Goal: Information Seeking & Learning: Learn about a topic

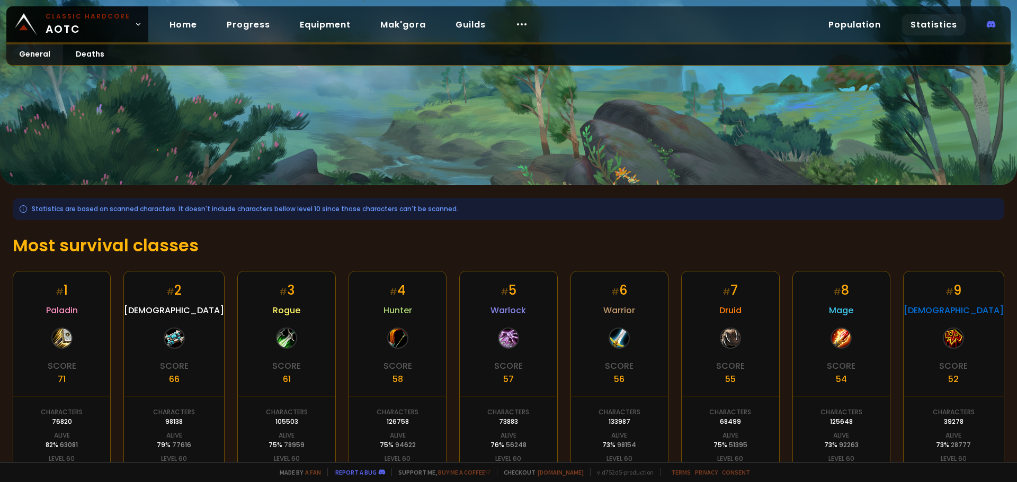
scroll to position [159, 0]
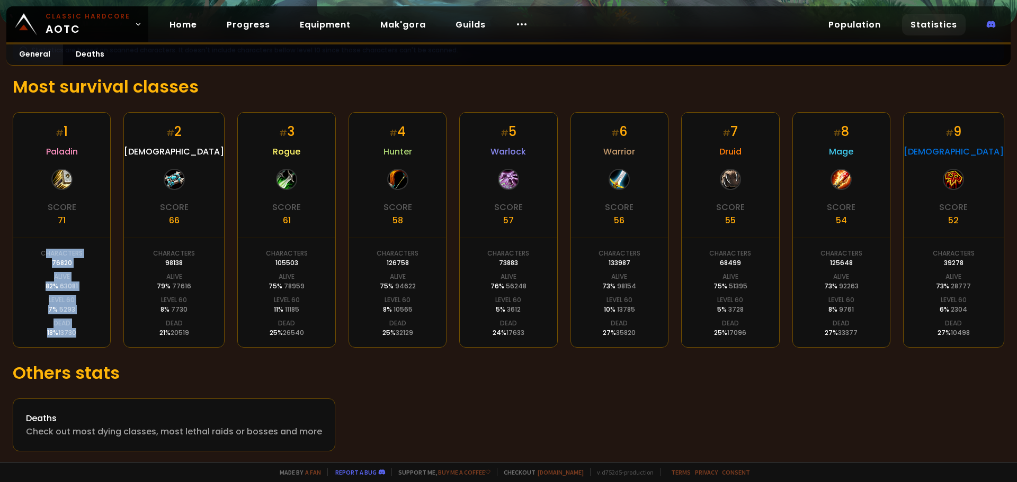
drag, startPoint x: 47, startPoint y: 257, endPoint x: 84, endPoint y: 320, distance: 73.4
click at [84, 320] on div "# 1 Paladin Score 71 Characters 76820 Alive 82 % 63081 Level 60 7 % 5293 Dead 1…" at bounding box center [62, 230] width 98 height 236
click at [90, 329] on div "# 1 Paladin Score 71 Characters 76820 Alive 82 % 63081 Level 60 7 % 5293 Dead 1…" at bounding box center [62, 230] width 98 height 236
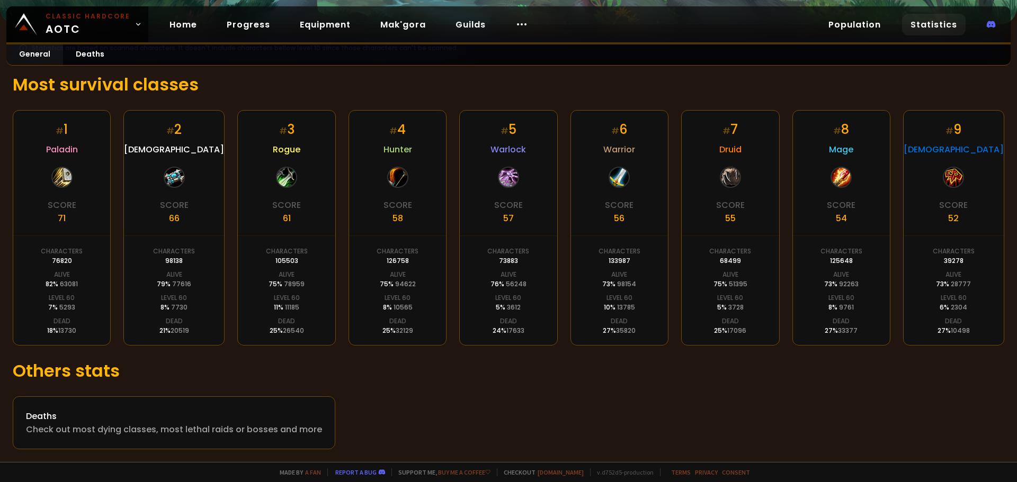
click at [150, 249] on div "# 2 Priest Score 66 Characters 98138 Alive 79 % 77616 Level 60 8 % 7730 Dead 21…" at bounding box center [173, 228] width 101 height 236
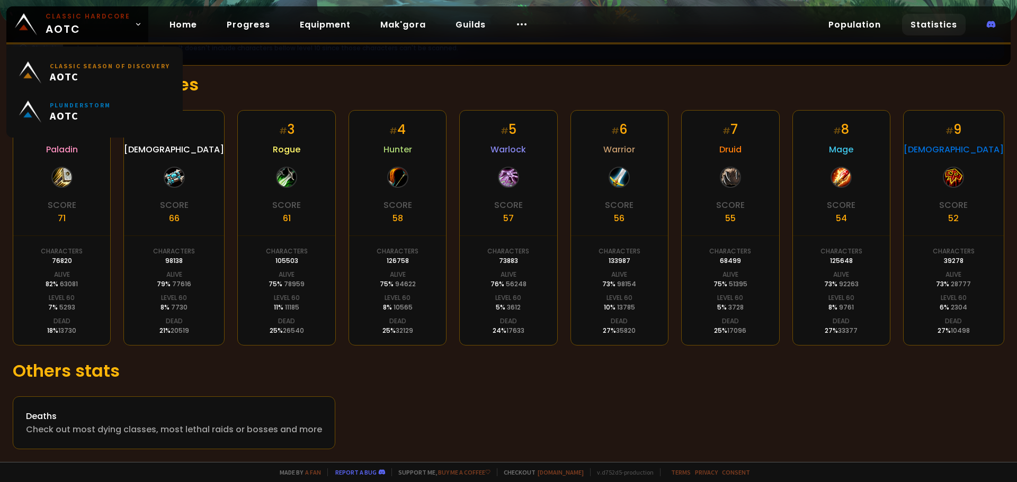
drag, startPoint x: 93, startPoint y: 33, endPoint x: 87, endPoint y: 49, distance: 16.9
click at [82, 52] on div "Classic Season of Discovery AOTC Plunderstorm AOTC" at bounding box center [94, 92] width 176 height 91
click at [350, 113] on div "# 4 Hunter Score 58 Characters 126758 Alive 75 % 94622 Level 60 8 % 10565 Dead …" at bounding box center [397, 228] width 98 height 236
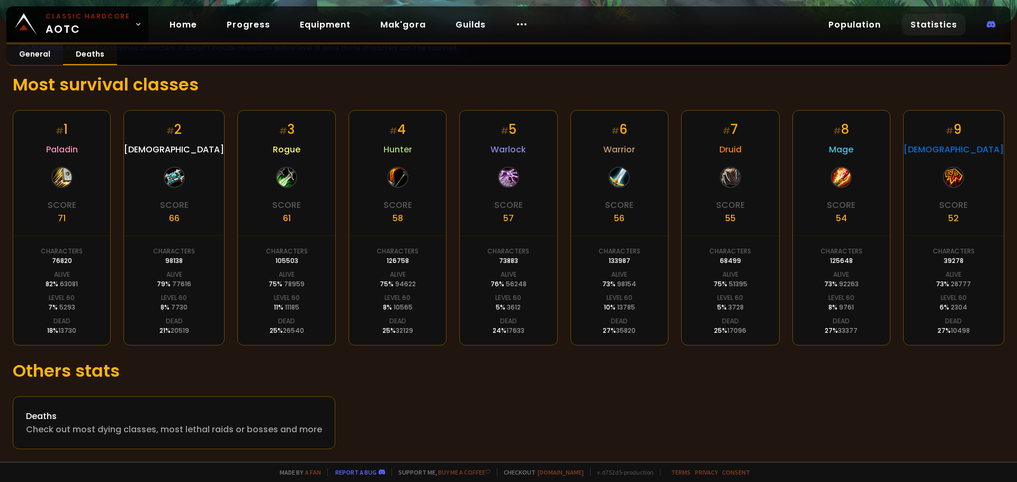
click at [98, 59] on link "Deaths" at bounding box center [90, 54] width 54 height 21
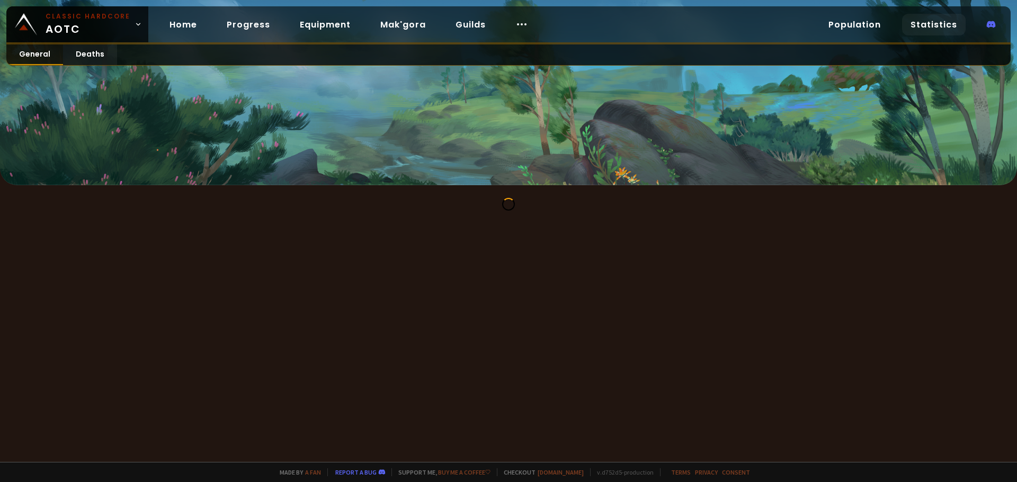
click at [32, 52] on link "General" at bounding box center [34, 54] width 57 height 21
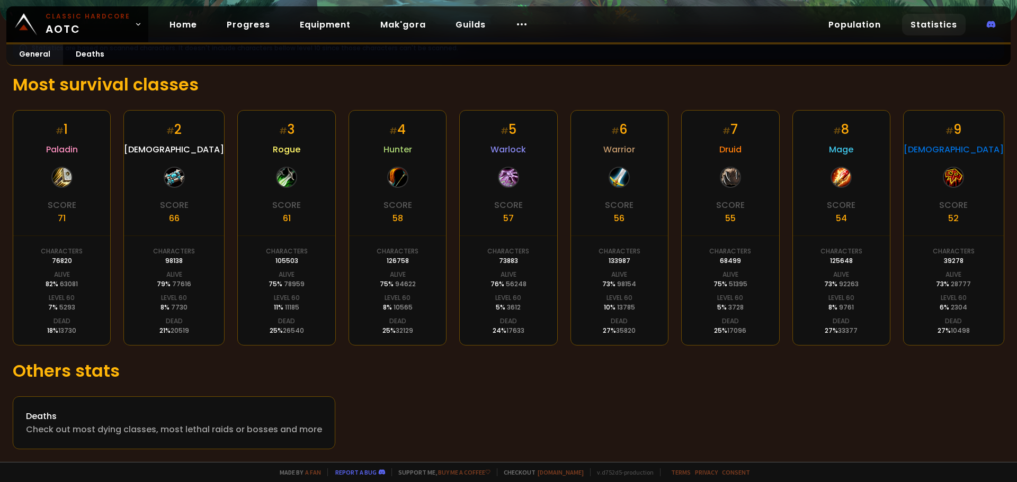
scroll to position [2, 0]
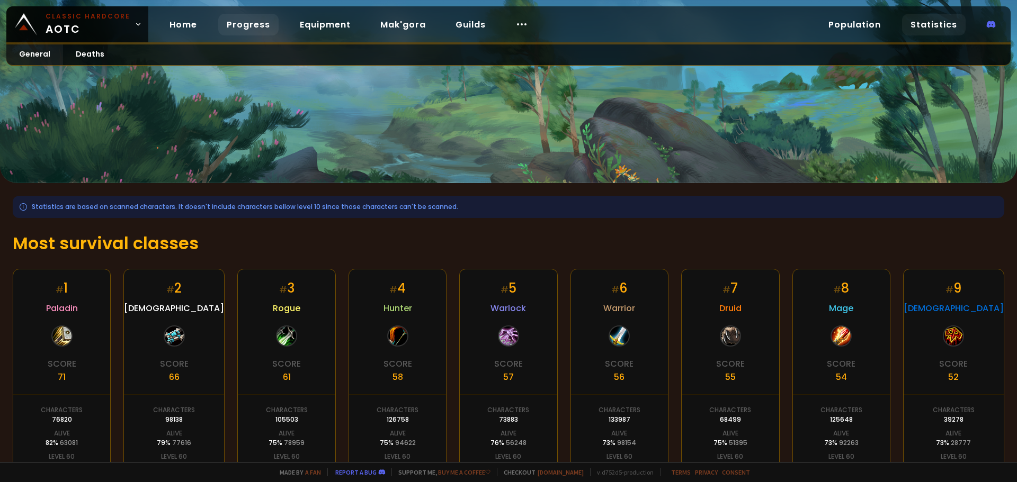
click at [230, 29] on link "Progress" at bounding box center [248, 25] width 60 height 22
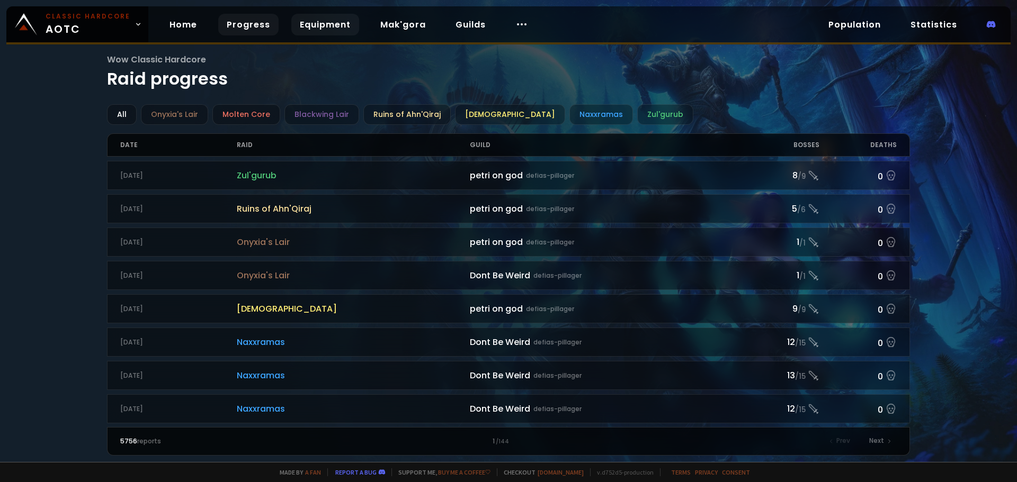
click at [313, 21] on link "Equipment" at bounding box center [325, 25] width 68 height 22
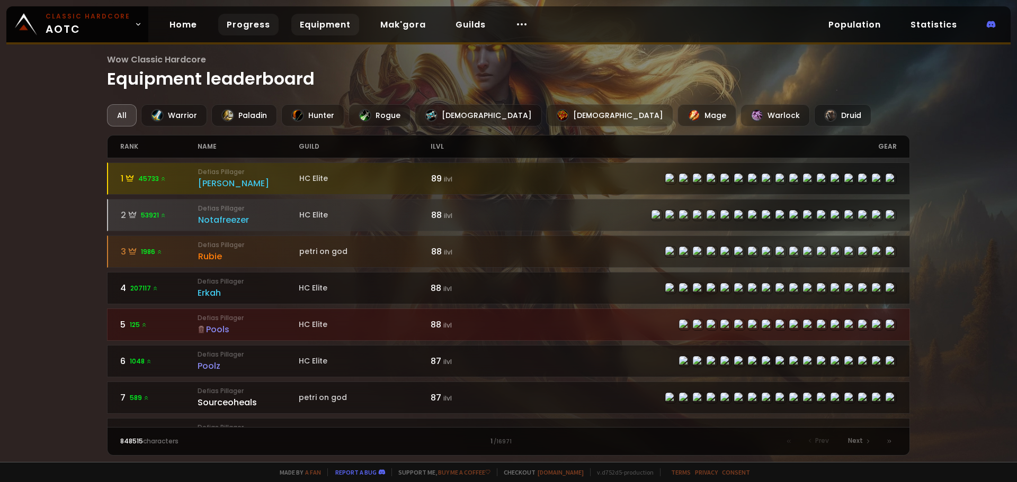
click at [235, 19] on link "Progress" at bounding box center [248, 25] width 60 height 22
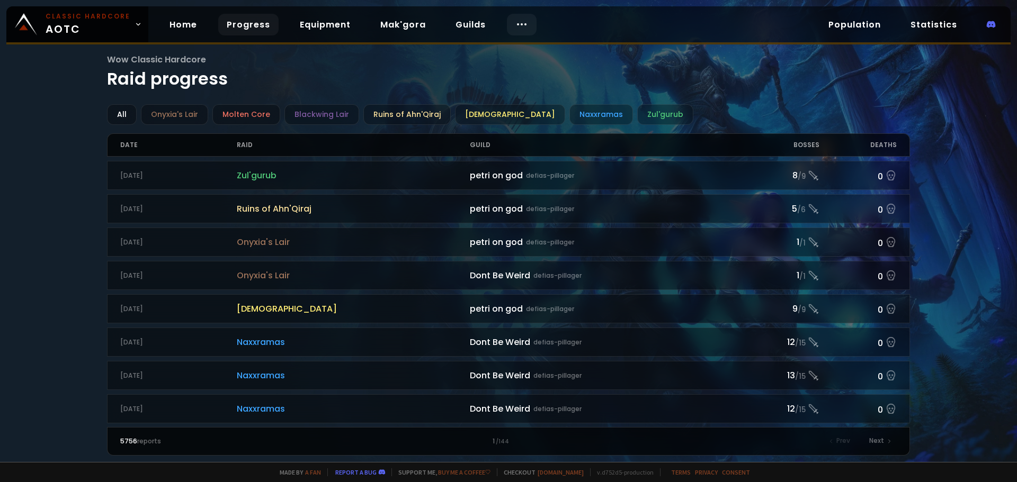
click at [526, 22] on div at bounding box center [522, 25] width 30 height 22
click at [178, 38] on div "Home Progress Equipment Mak'gora Guilds" at bounding box center [348, 24] width 401 height 34
click at [182, 30] on link "Home" at bounding box center [183, 25] width 44 height 22
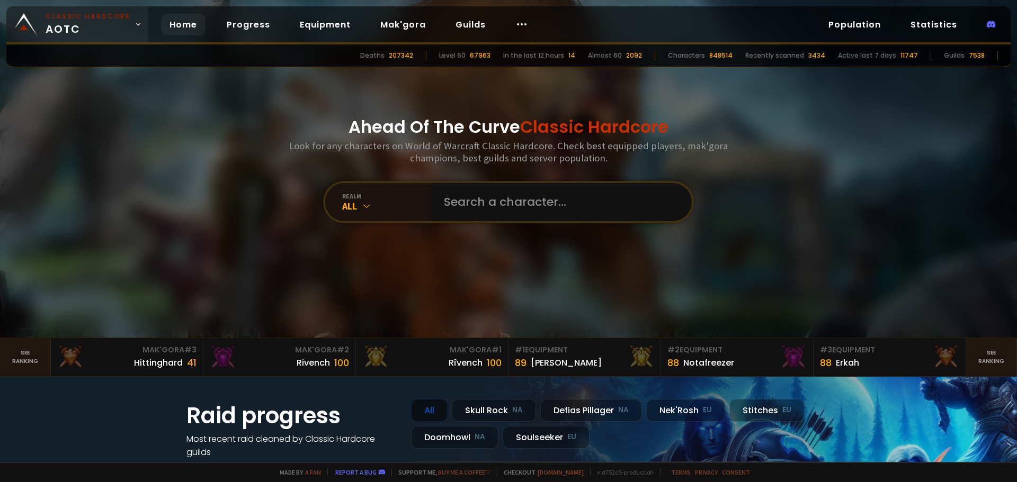
click at [109, 24] on span "Classic Hardcore AOTC" at bounding box center [88, 24] width 85 height 25
